Goal: Find specific page/section: Find specific page/section

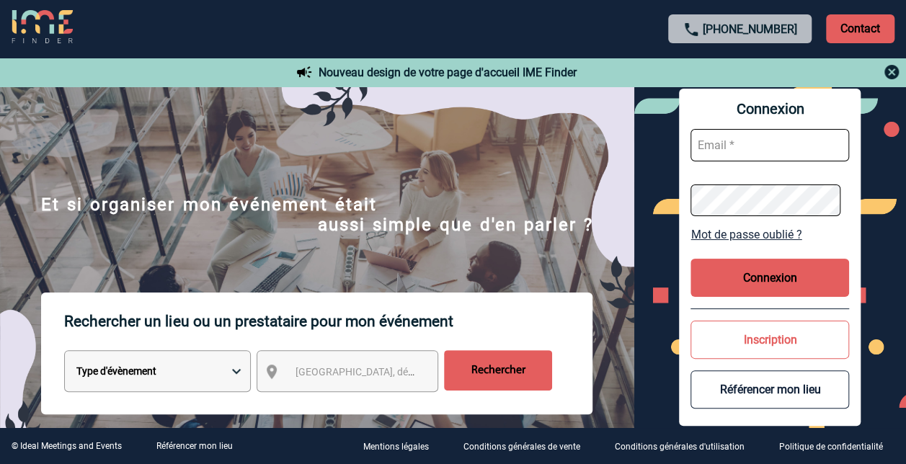
click at [346, 379] on span "[GEOGRAPHIC_DATA], département, région..." at bounding box center [360, 372] width 143 height 20
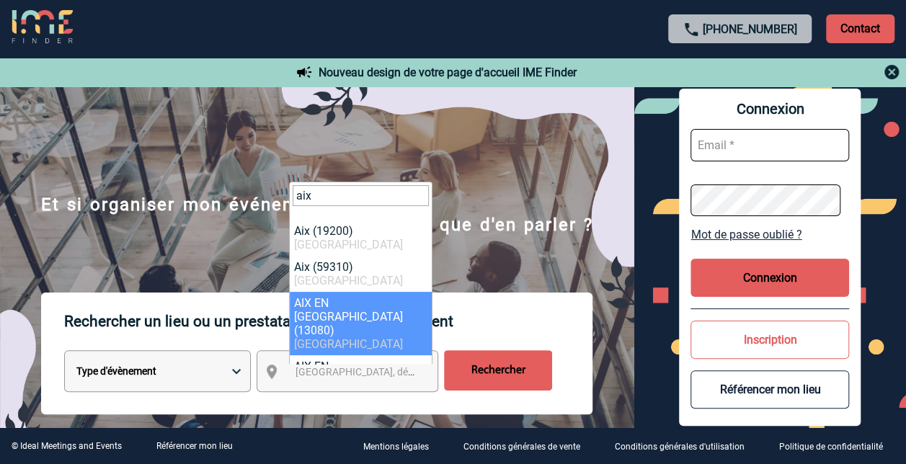
type input "aix"
select select "7194"
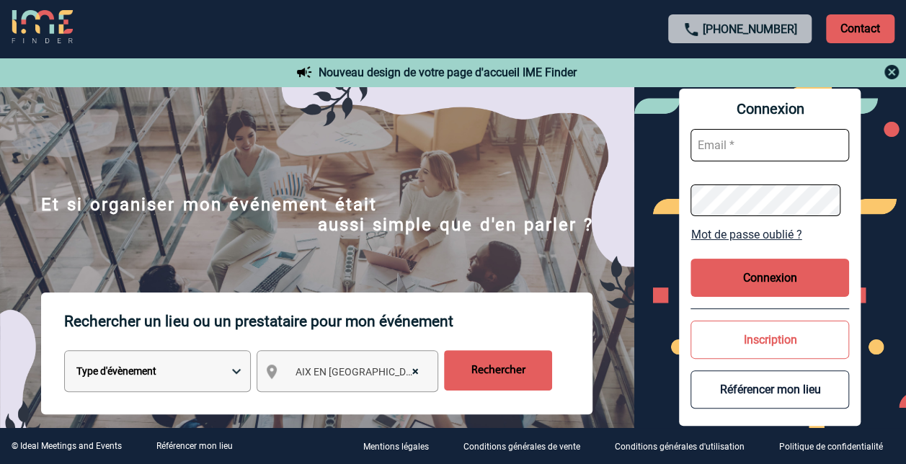
click at [215, 372] on select "Type d'évènement Séminaire avec nuitée Réunion Repas de groupe Team Building & …" at bounding box center [157, 371] width 187 height 42
select select "3"
click at [64, 352] on select "Type d'évènement Séminaire avec nuitée Réunion Repas de groupe Team Building & …" at bounding box center [157, 371] width 187 height 42
click at [475, 360] on input "Rechercher" at bounding box center [498, 370] width 108 height 40
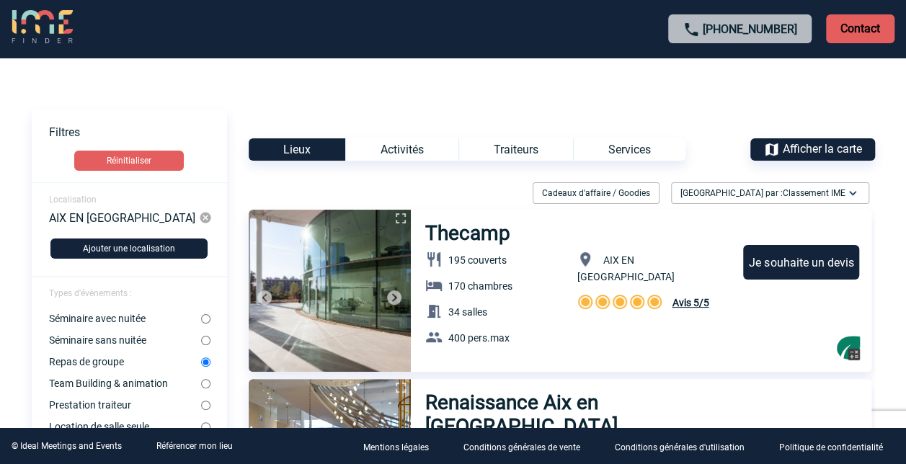
click at [558, 146] on div "Traiteurs" at bounding box center [515, 149] width 115 height 22
